Goal: Task Accomplishment & Management: Manage account settings

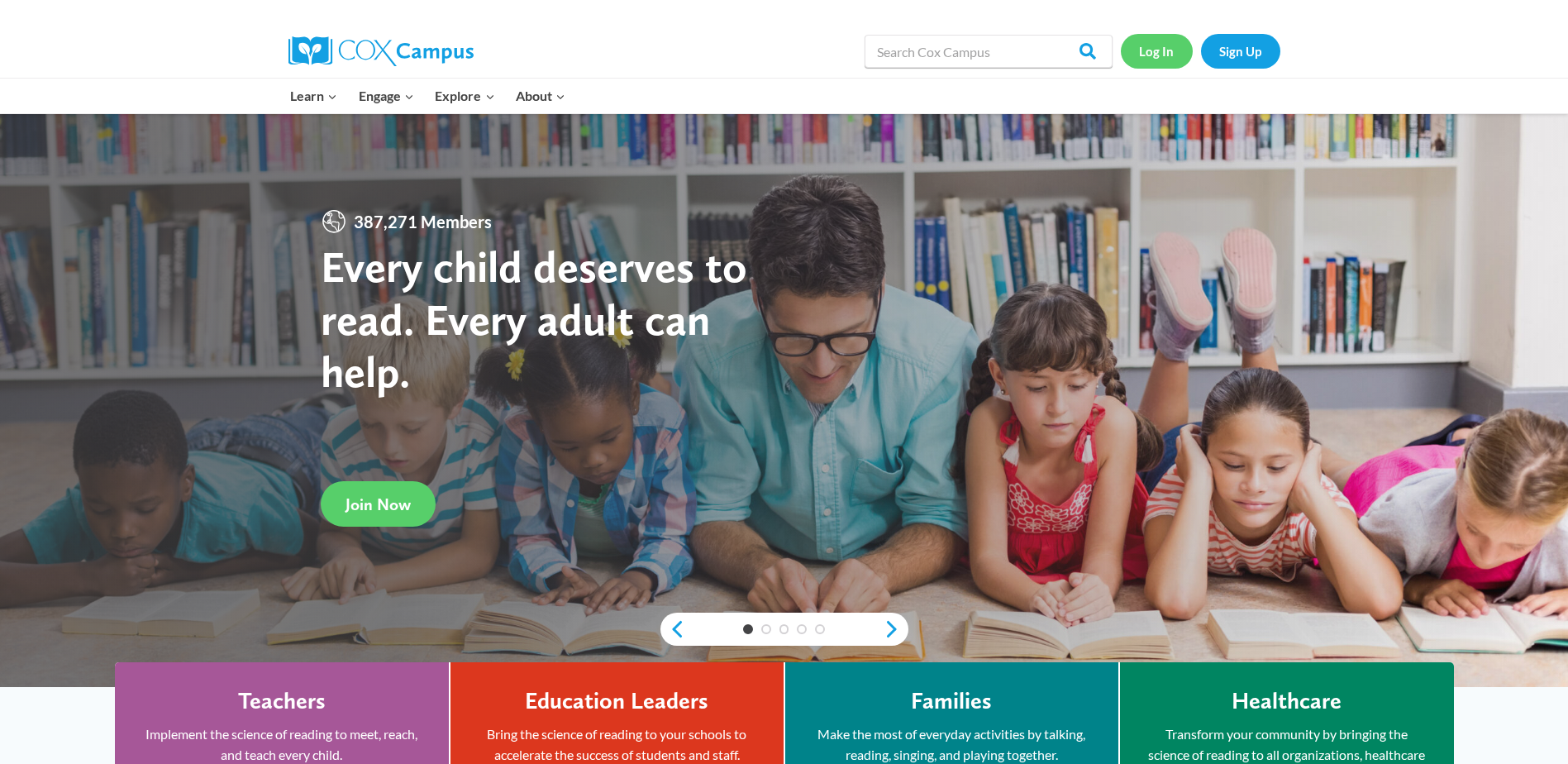
click at [1156, 45] on link "Log In" at bounding box center [1156, 51] width 72 height 34
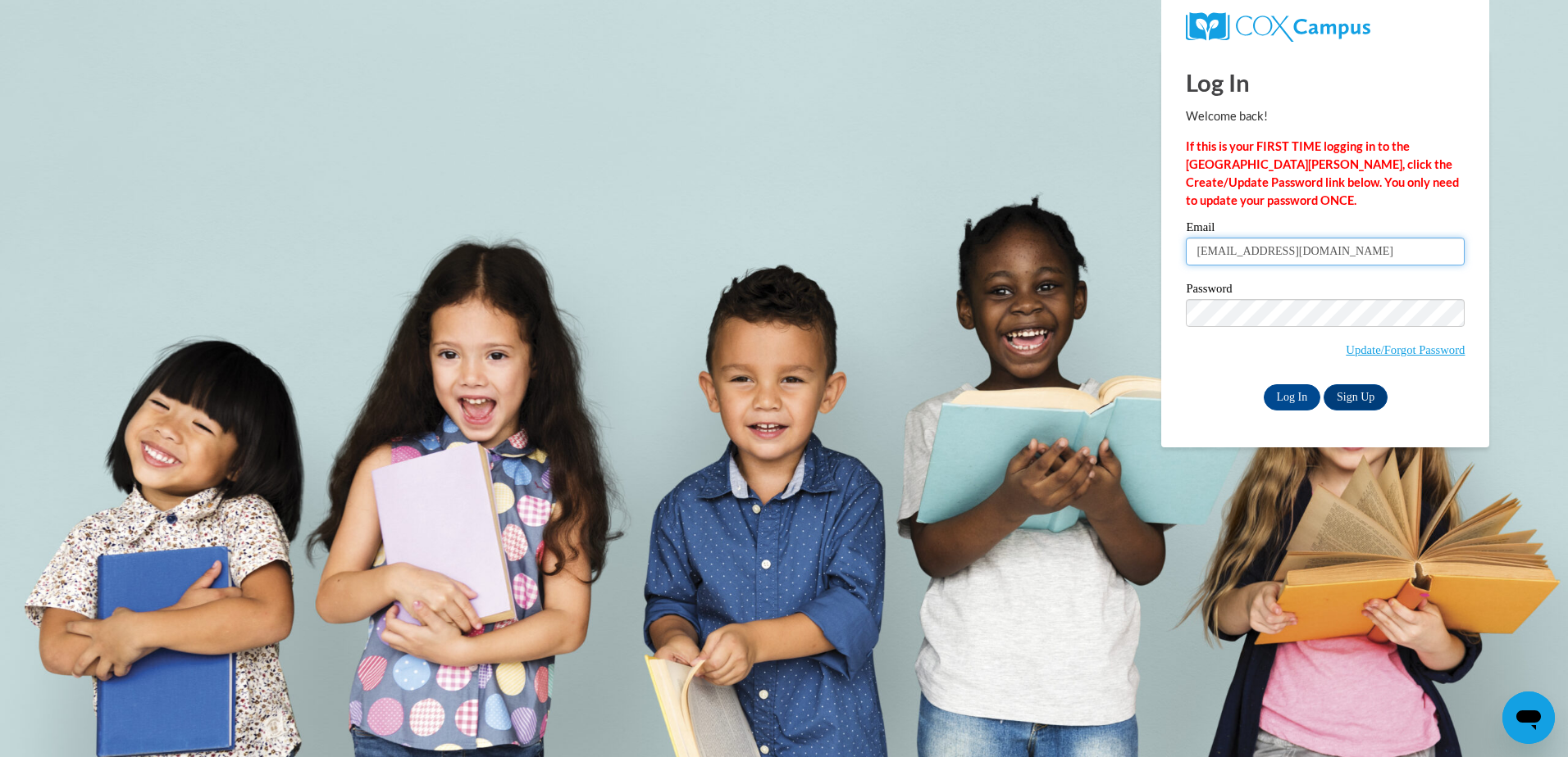
click at [1358, 250] on input "joyce2044@yahoo.com" at bounding box center [1325, 251] width 279 height 28
type input "j"
type input "kburks1995@att.net"
click at [1182, 367] on div "Please enter your email! Please enter your password! Email kburks1995@att.net P…" at bounding box center [1325, 315] width 304 height 189
click at [1295, 395] on input "Log In" at bounding box center [1292, 397] width 57 height 26
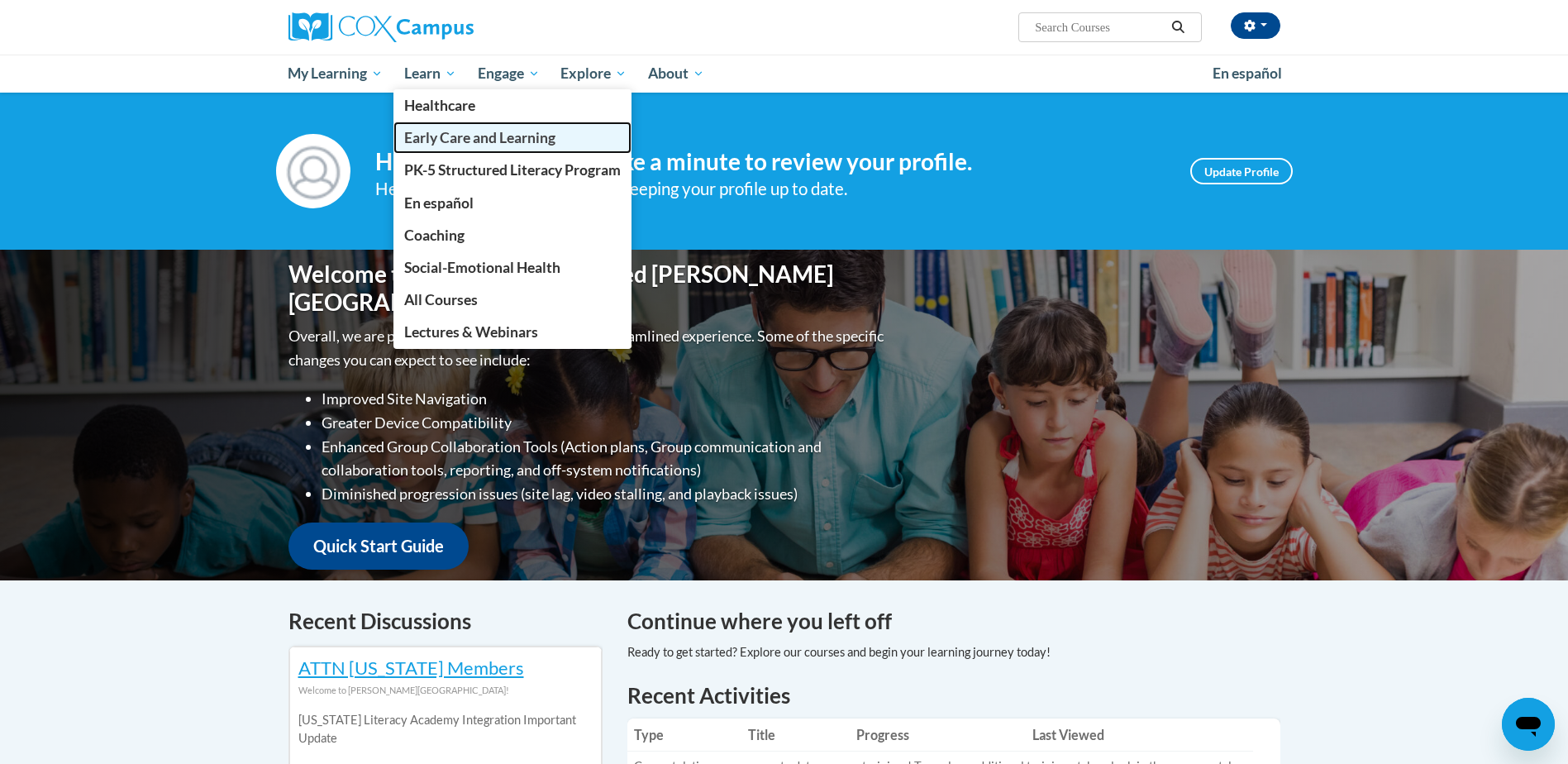
click at [458, 148] on link "Early Care and Learning" at bounding box center [513, 138] width 238 height 32
